Goal: Task Accomplishment & Management: Use online tool/utility

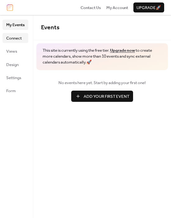
click at [12, 39] on span "Connect" at bounding box center [14, 38] width 16 height 6
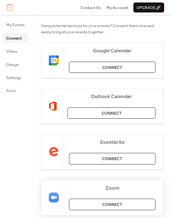
scroll to position [65, 0]
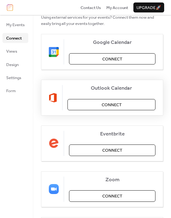
click at [112, 104] on span "Connect" at bounding box center [112, 105] width 20 height 6
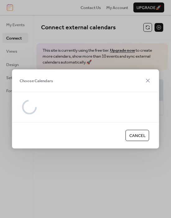
scroll to position [0, 0]
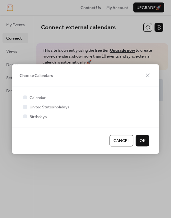
click at [122, 144] on span "Cancel" at bounding box center [122, 141] width 16 height 6
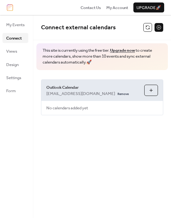
click at [151, 91] on button "Choose Calendars" at bounding box center [152, 90] width 14 height 11
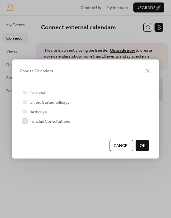
click at [25, 121] on div at bounding box center [25, 121] width 4 height 4
click at [146, 146] on button "OK" at bounding box center [142, 145] width 13 height 11
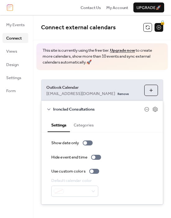
click at [88, 127] on button "Categories" at bounding box center [83, 124] width 27 height 14
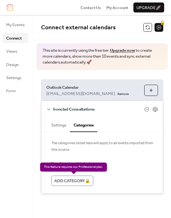
click at [72, 180] on div "Add Category 🔒" at bounding box center [72, 181] width 42 height 10
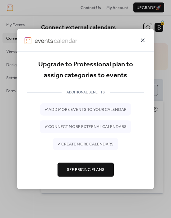
click at [143, 41] on icon at bounding box center [142, 39] width 7 height 7
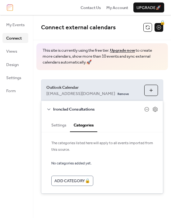
click at [50, 109] on icon at bounding box center [48, 109] width 5 height 5
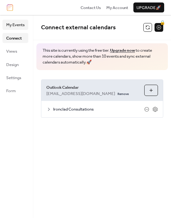
click at [15, 23] on span "My Events" at bounding box center [15, 25] width 18 height 6
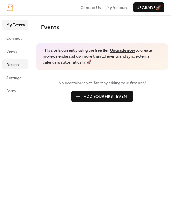
click at [11, 64] on span "Design" at bounding box center [12, 65] width 12 height 6
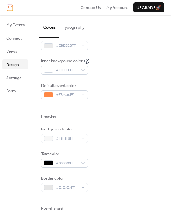
scroll to position [206, 0]
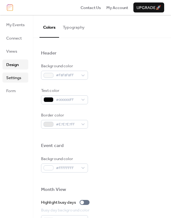
click at [20, 76] on span "Settings" at bounding box center [13, 78] width 15 height 6
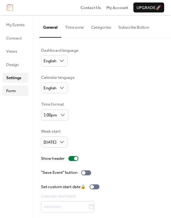
click at [17, 89] on link "Form" at bounding box center [15, 91] width 26 height 10
